Goal: Communication & Community: Ask a question

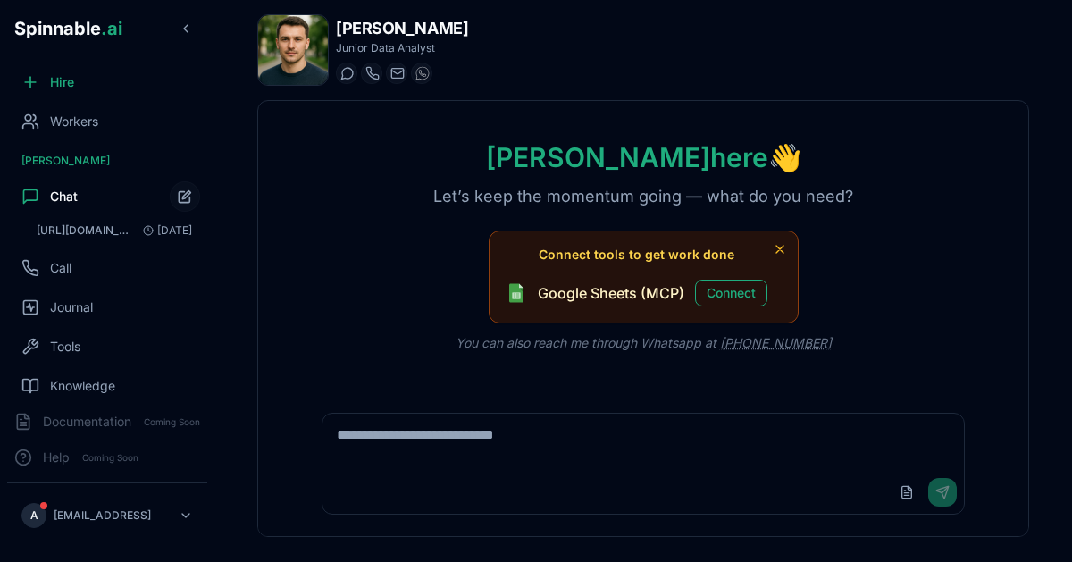
click at [51, 193] on span "Chat" at bounding box center [64, 197] width 28 height 18
click at [106, 112] on div "Workers" at bounding box center [107, 122] width 200 height 36
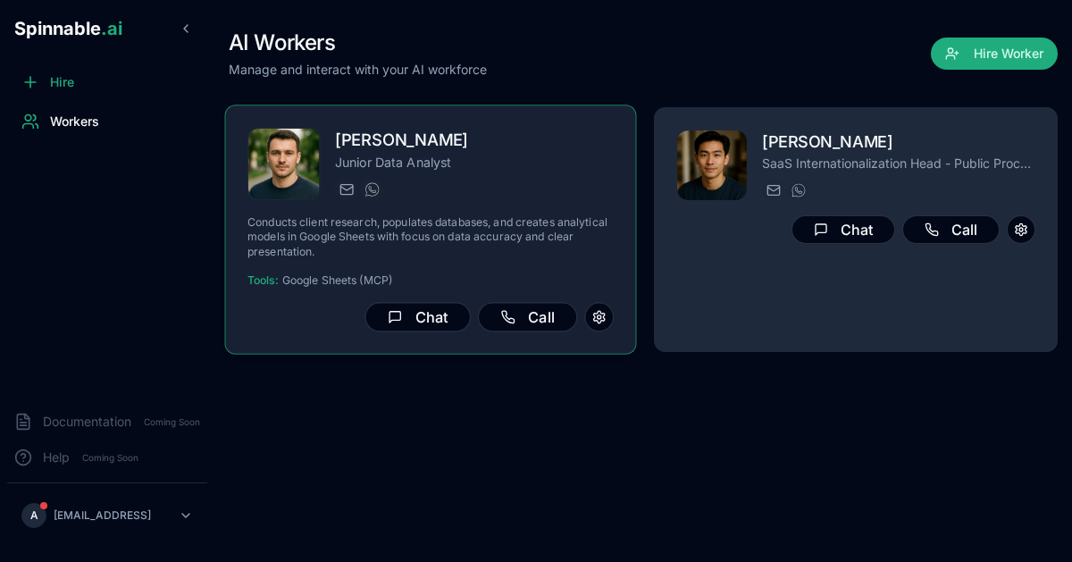
click at [514, 163] on p "Junior Data Analyst" at bounding box center [474, 162] width 279 height 18
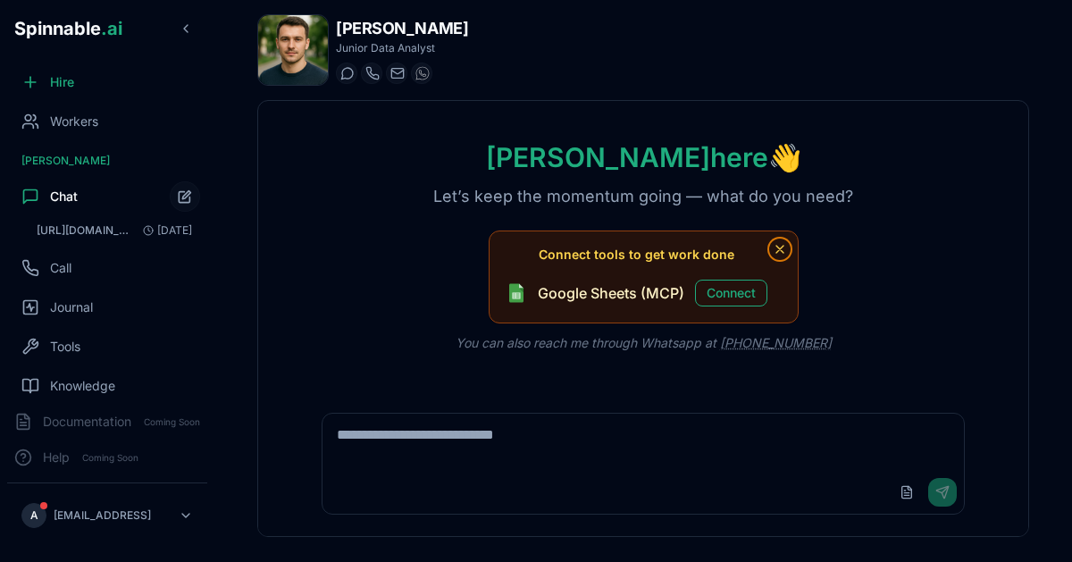
click at [780, 248] on icon "Dismiss tool suggestions" at bounding box center [779, 249] width 7 height 7
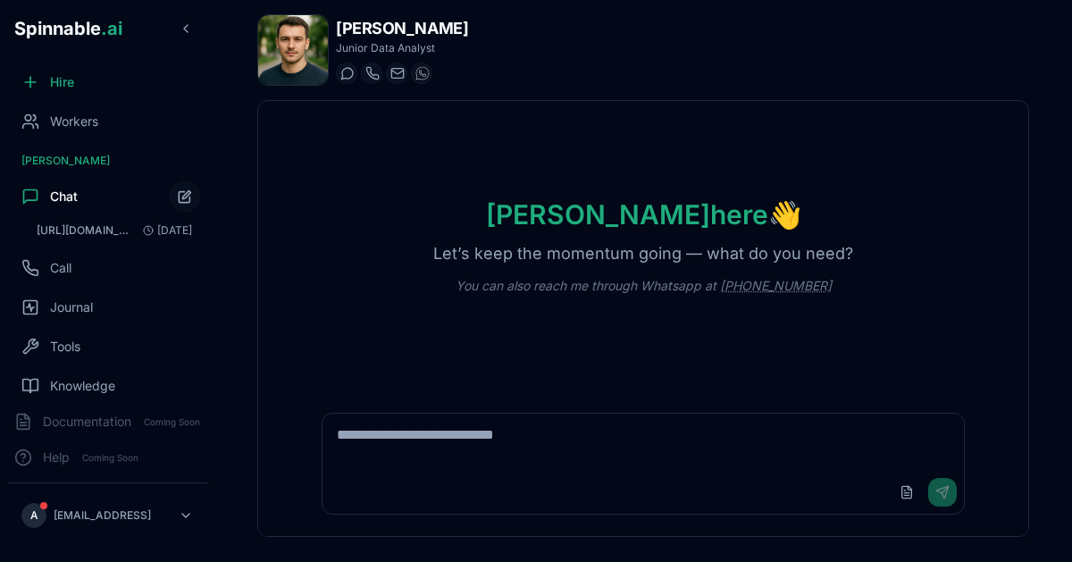
click at [426, 442] on textarea at bounding box center [642, 442] width 641 height 57
type textarea "**********"
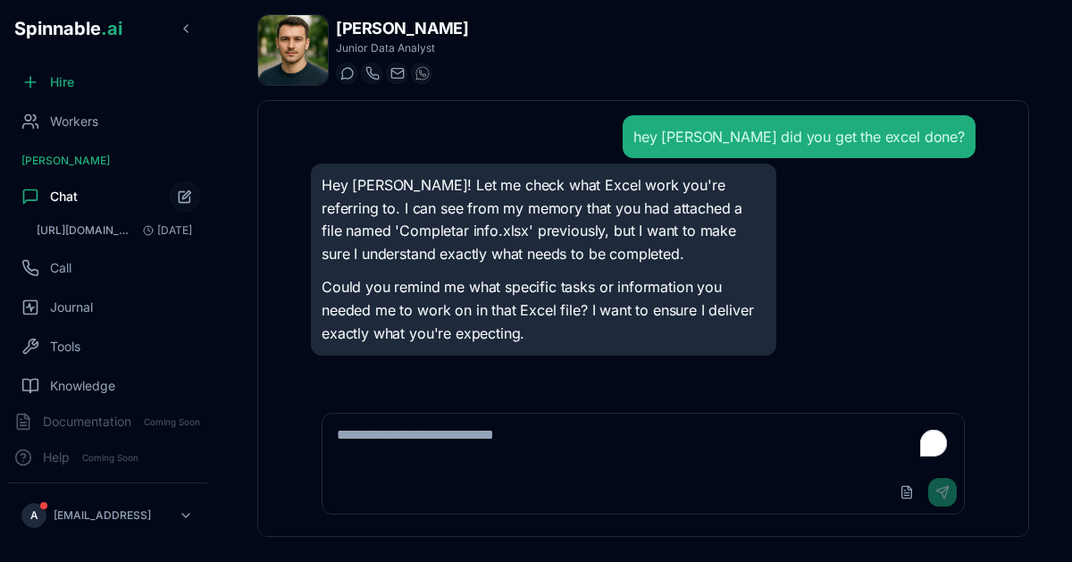
click at [37, 196] on icon at bounding box center [30, 196] width 13 height 13
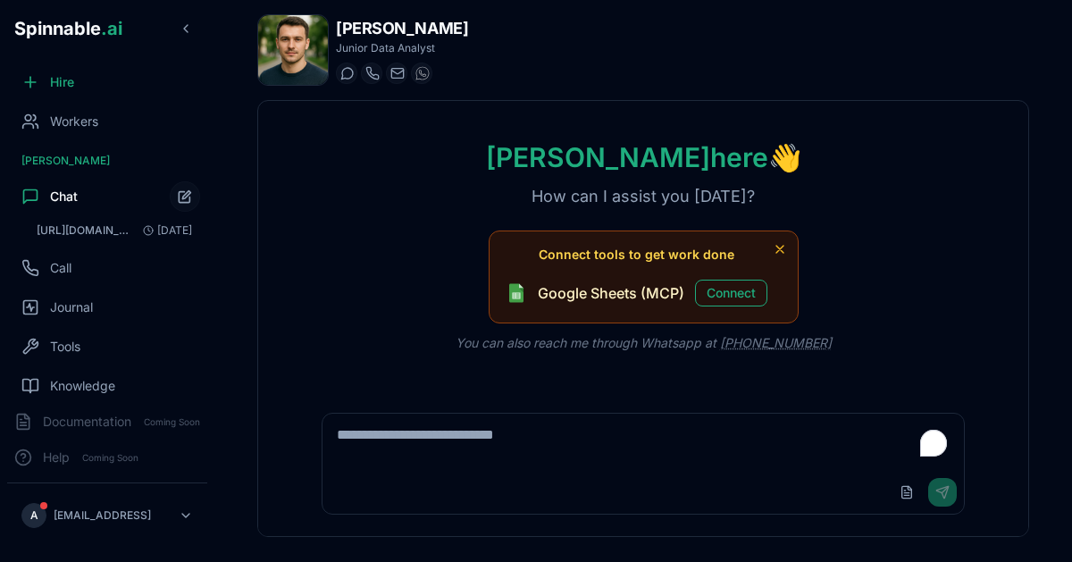
click at [388, 227] on div "[PERSON_NAME] here 👋 How can I assist you [DATE]? Connect tools to get work don…" at bounding box center [643, 246] width 770 height 290
click at [105, 119] on div "Workers" at bounding box center [107, 122] width 200 height 36
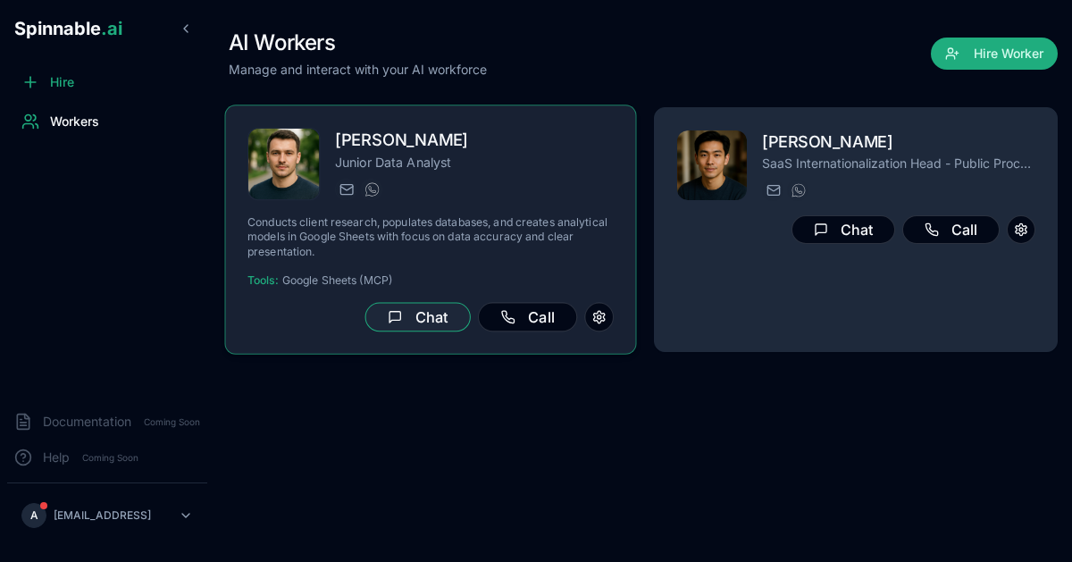
click at [404, 325] on button "Chat" at bounding box center [417, 317] width 105 height 29
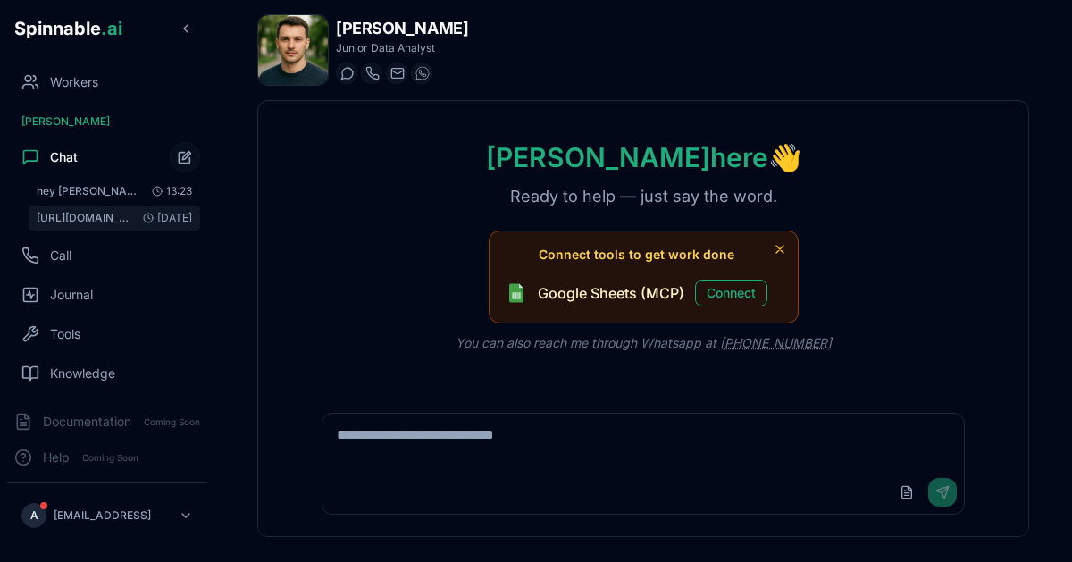
scroll to position [40, 0]
click at [87, 191] on span "hey [PERSON_NAME] did you get the excel done?" at bounding box center [87, 190] width 101 height 14
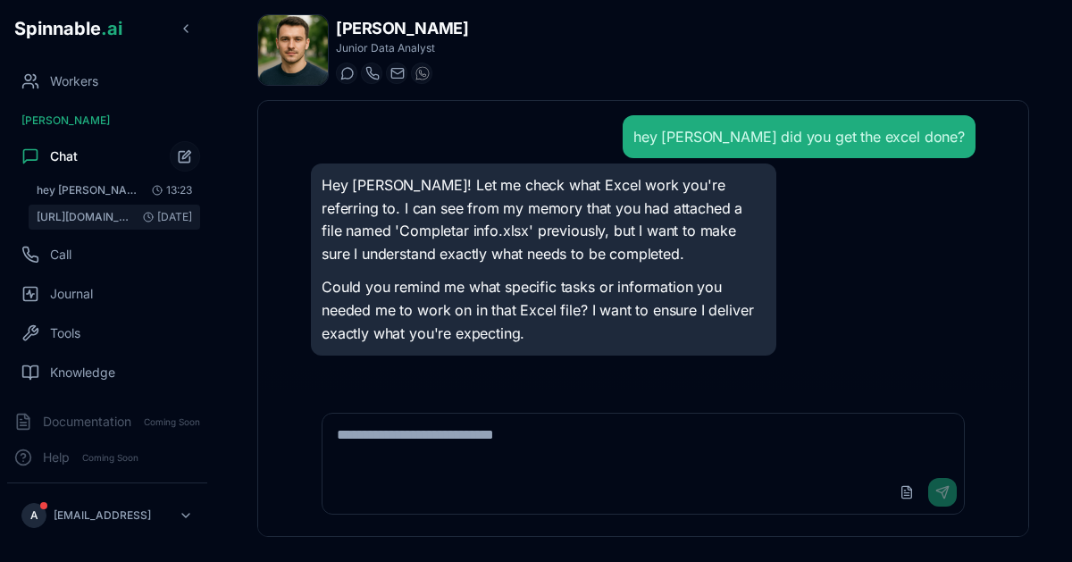
click at [79, 215] on span "[URL][DOMAIN_NAME].." at bounding box center [86, 217] width 99 height 14
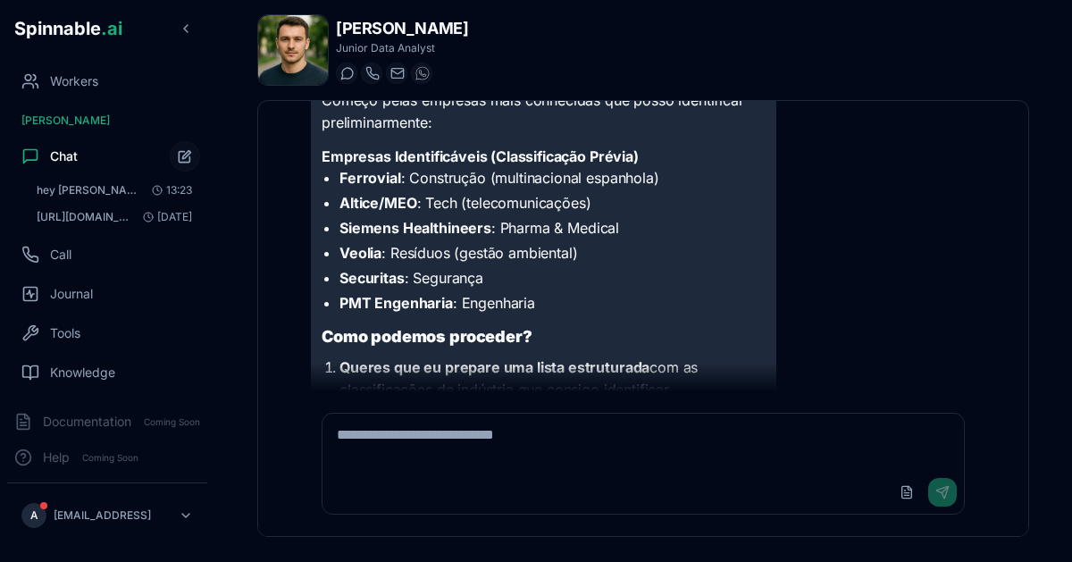
scroll to position [2850, 0]
